Goal: Find specific page/section: Find specific page/section

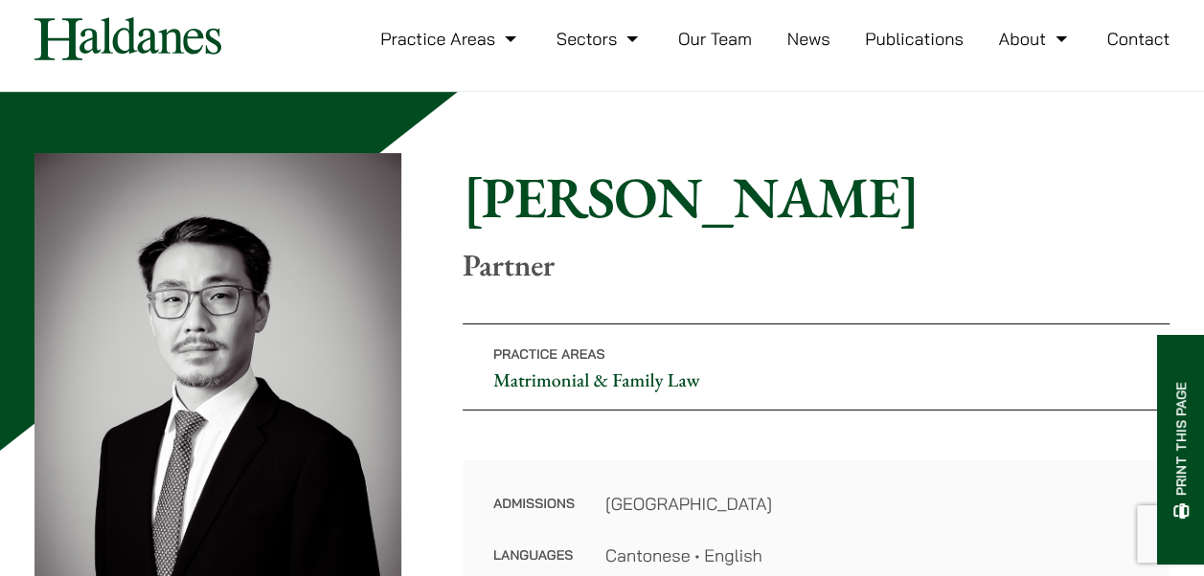
scroll to position [62, 0]
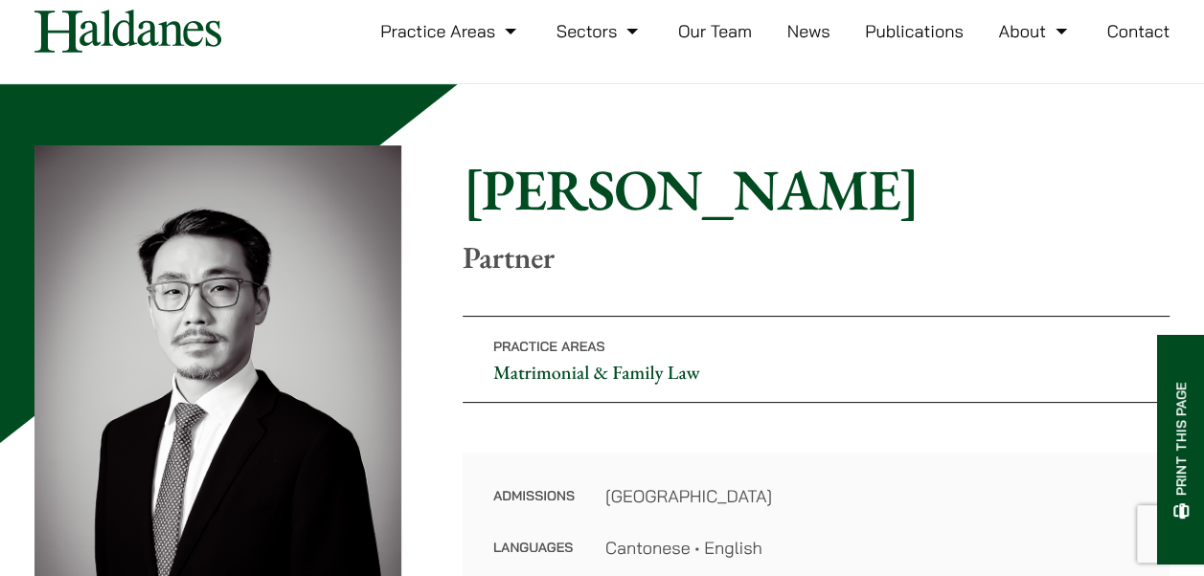
click at [739, 32] on link "Our Team" at bounding box center [715, 31] width 74 height 22
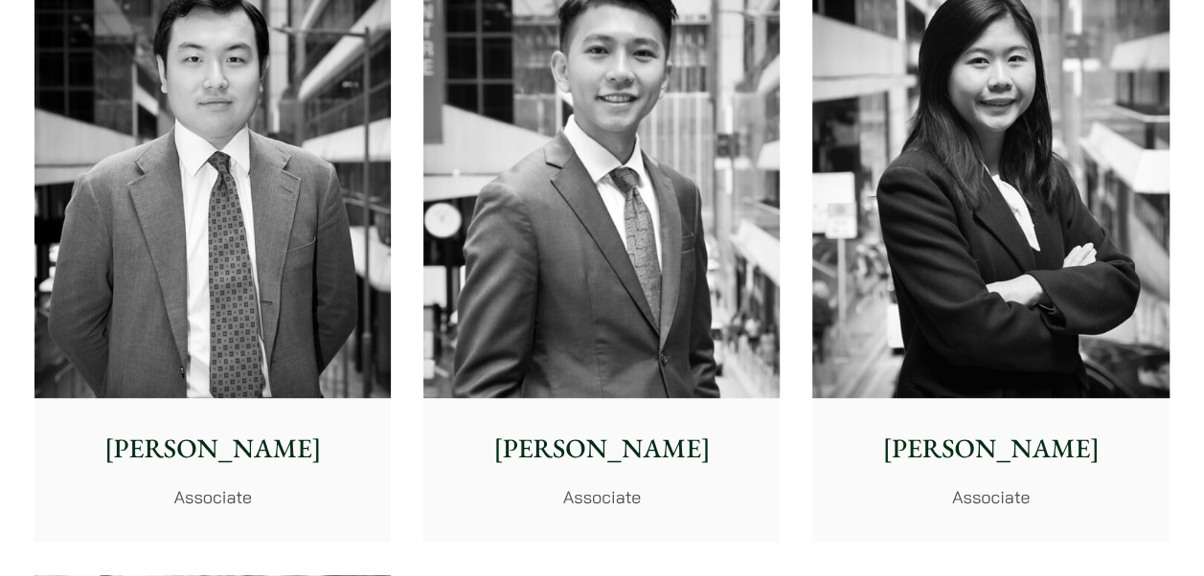
scroll to position [7817, 0]
